Goal: Task Accomplishment & Management: Use online tool/utility

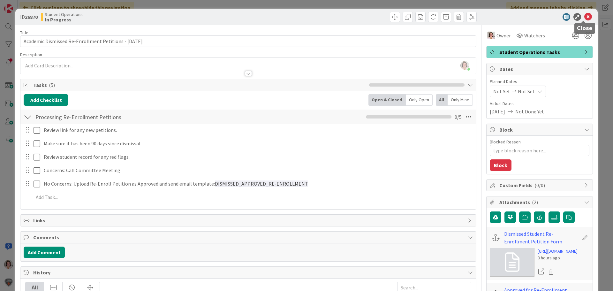
click at [585, 14] on icon at bounding box center [589, 17] width 8 height 8
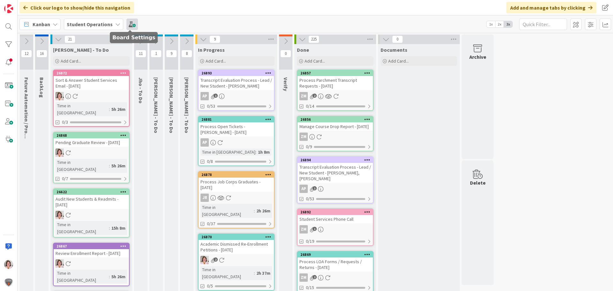
click at [130, 23] on span at bounding box center [133, 25] width 12 height 12
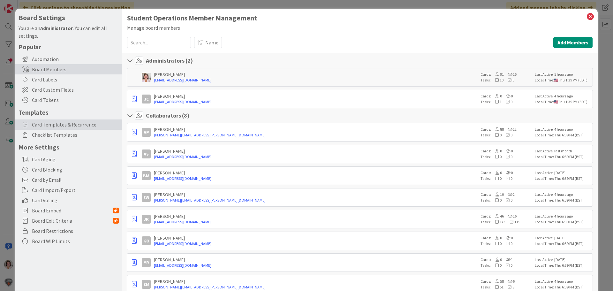
click at [56, 127] on span "Card Templates & Recurrence" at bounding box center [75, 125] width 87 height 8
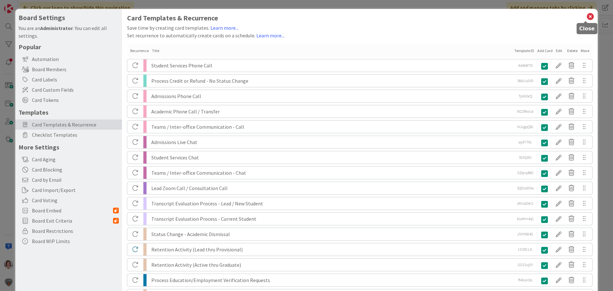
click at [587, 16] on icon at bounding box center [591, 16] width 8 height 9
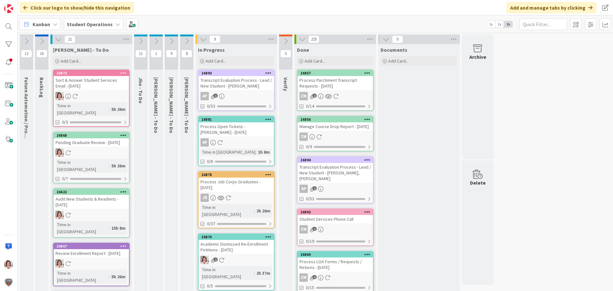
click at [171, 40] on icon at bounding box center [171, 41] width 7 height 7
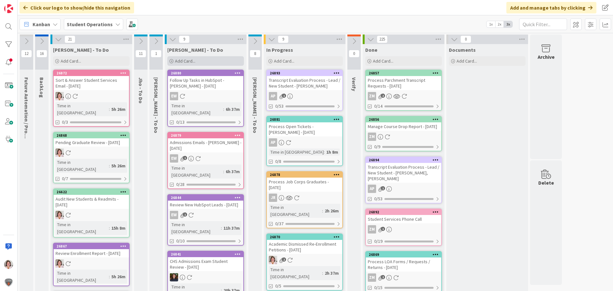
click at [176, 63] on span "Add Card..." at bounding box center [185, 61] width 20 height 6
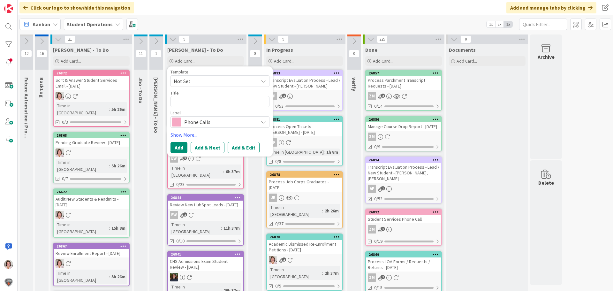
click at [192, 79] on span "Not Set" at bounding box center [214, 81] width 80 height 8
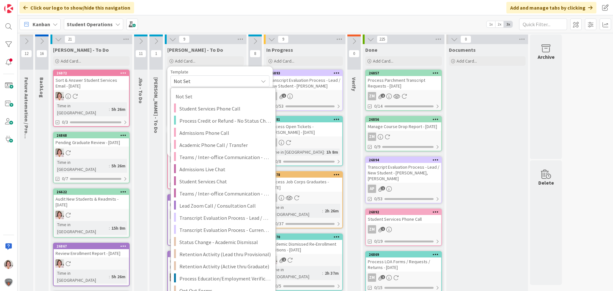
click at [192, 79] on span "Not Set" at bounding box center [214, 81] width 80 height 8
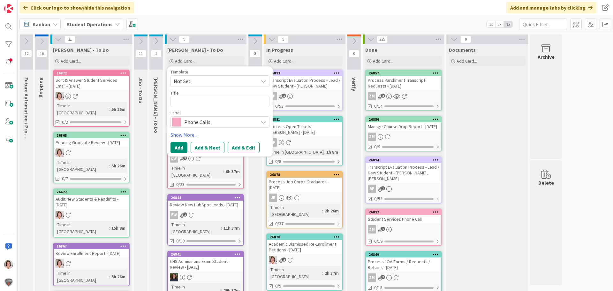
click at [192, 79] on span "Not Set" at bounding box center [214, 81] width 80 height 8
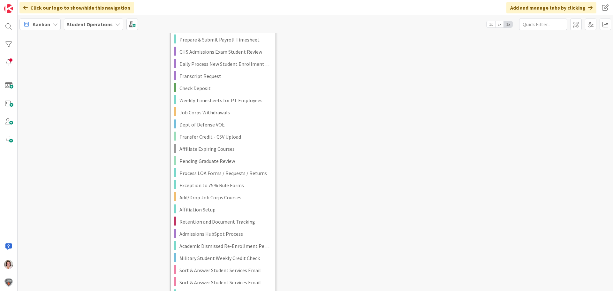
scroll to position [1282, 0]
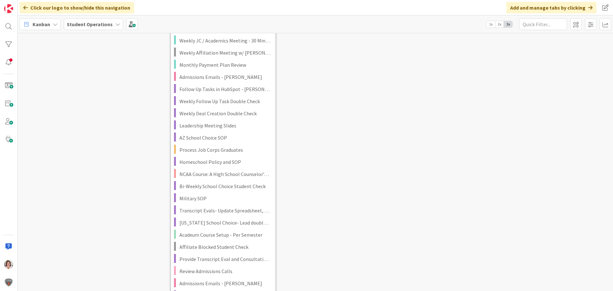
click at [384, 145] on div "12 Future Automation / Process Building 16 BackLog 21 [PERSON_NAME] - To Do Add…" at bounding box center [316, 162] width 596 height 258
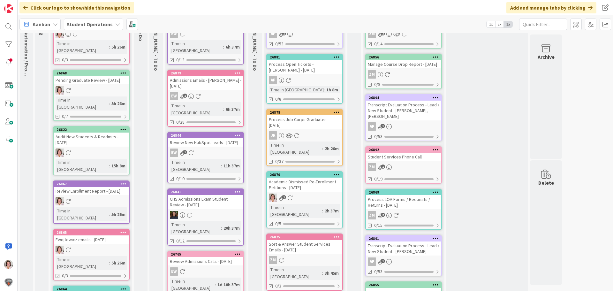
scroll to position [0, 0]
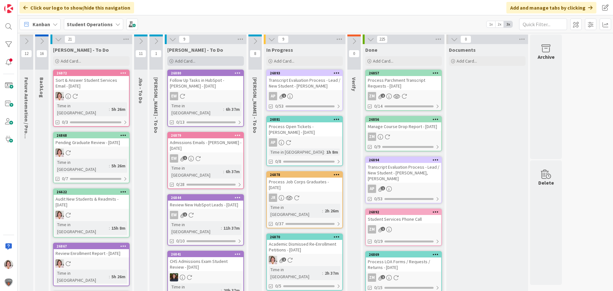
click at [177, 62] on span "Add Card..." at bounding box center [185, 61] width 20 height 6
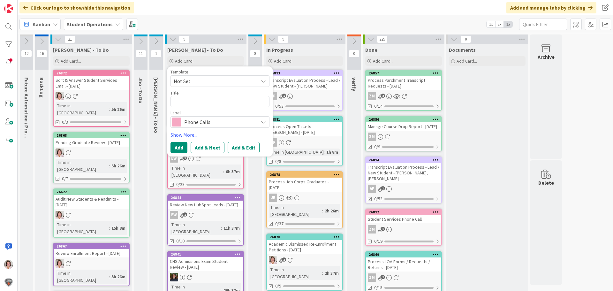
click at [196, 79] on span "Not Set" at bounding box center [214, 81] width 80 height 8
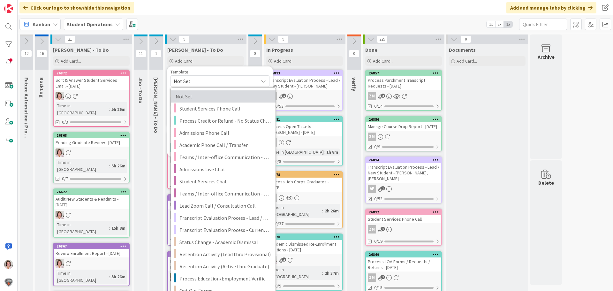
click at [196, 97] on span "Not Set" at bounding box center [222, 96] width 92 height 8
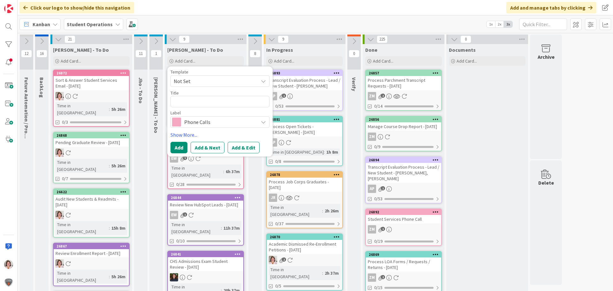
click at [198, 81] on span "Not Set" at bounding box center [214, 81] width 80 height 8
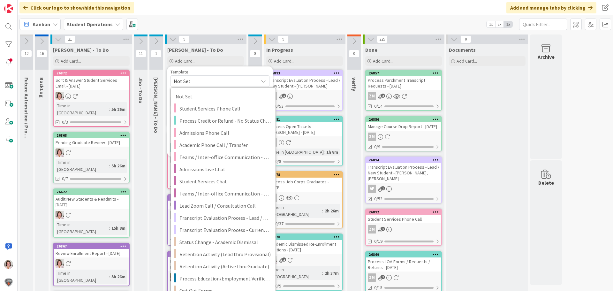
scroll to position [1282, 0]
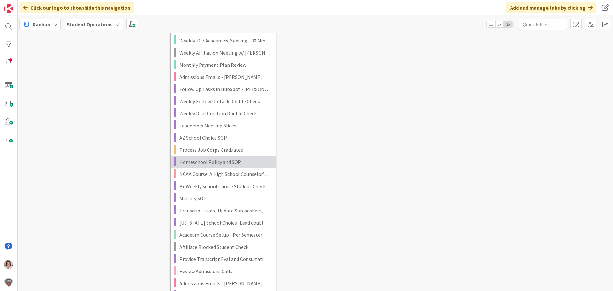
click at [214, 161] on span "Homeschool Policy and SOP" at bounding box center [225, 162] width 91 height 8
type textarea "x"
type textarea "Homeschool Policy and SOP"
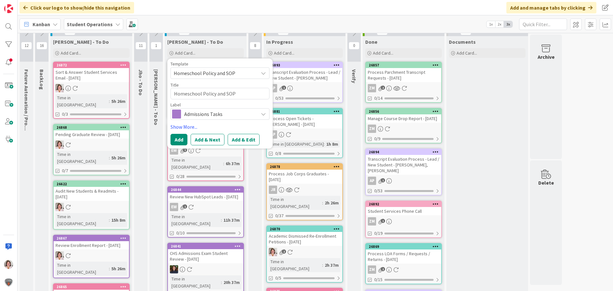
scroll to position [0, 0]
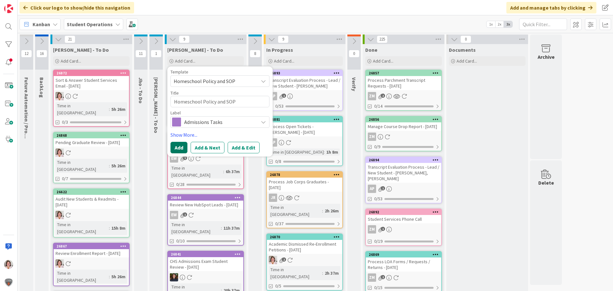
click at [175, 147] on button "Add" at bounding box center [179, 148] width 17 height 12
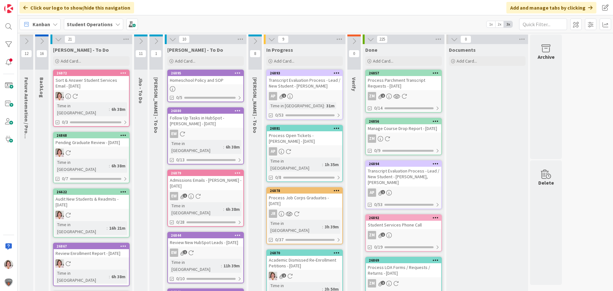
click at [221, 81] on div "Homeschool Policy and SOP" at bounding box center [205, 80] width 75 height 8
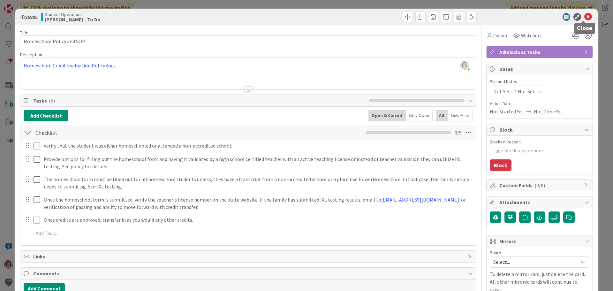
click at [585, 19] on icon at bounding box center [589, 17] width 8 height 8
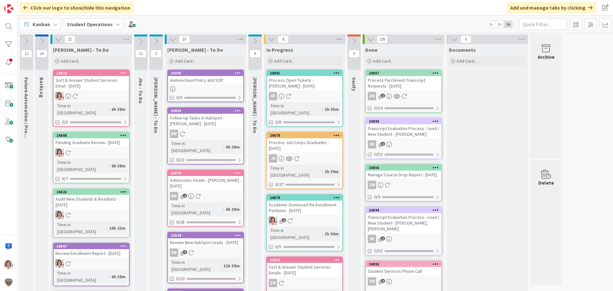
click at [207, 80] on div "Homeschool Policy and SOP" at bounding box center [205, 80] width 75 height 8
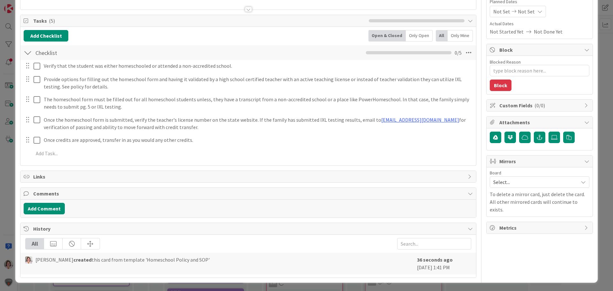
scroll to position [81, 0]
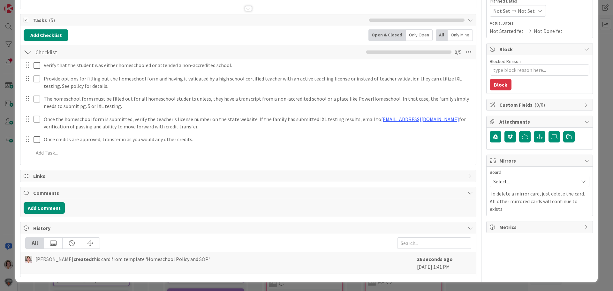
type textarea "x"
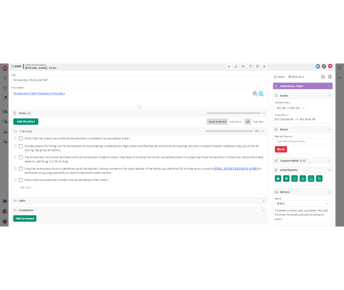
scroll to position [0, 0]
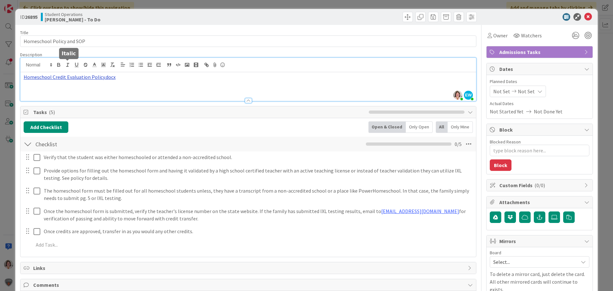
click at [72, 67] on div "[PERSON_NAME] just joined EW [PERSON_NAME] just joined Homeschool Credit Evalua…" at bounding box center [248, 79] width 456 height 43
click at [73, 76] on link "Homeschool Credit Evaluation Policy.docx" at bounding box center [70, 77] width 92 height 6
click at [98, 78] on link "Homeschool Credit Evaluation Policy.docx" at bounding box center [70, 77] width 92 height 6
click at [585, 18] on icon at bounding box center [589, 17] width 8 height 8
